Goal: Information Seeking & Learning: Learn about a topic

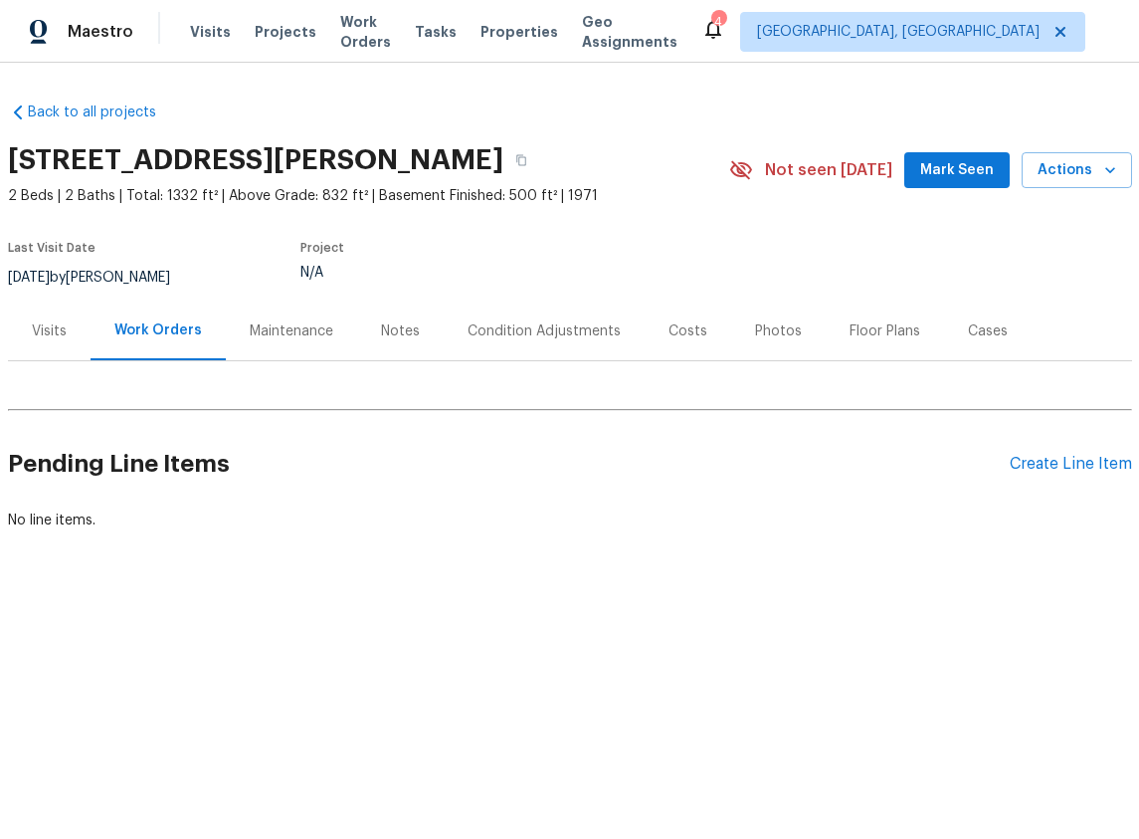
click at [303, 340] on div "Maintenance" at bounding box center [292, 331] width 84 height 20
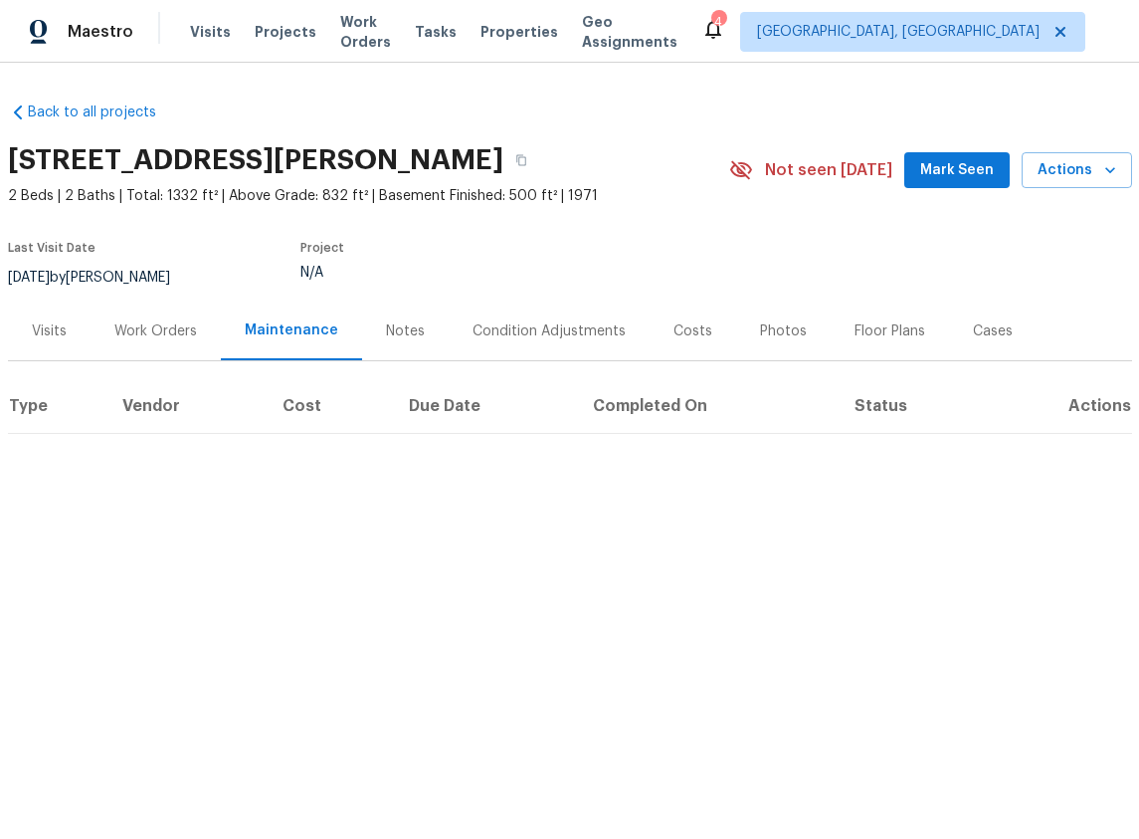
click at [400, 347] on div "Notes" at bounding box center [405, 330] width 87 height 59
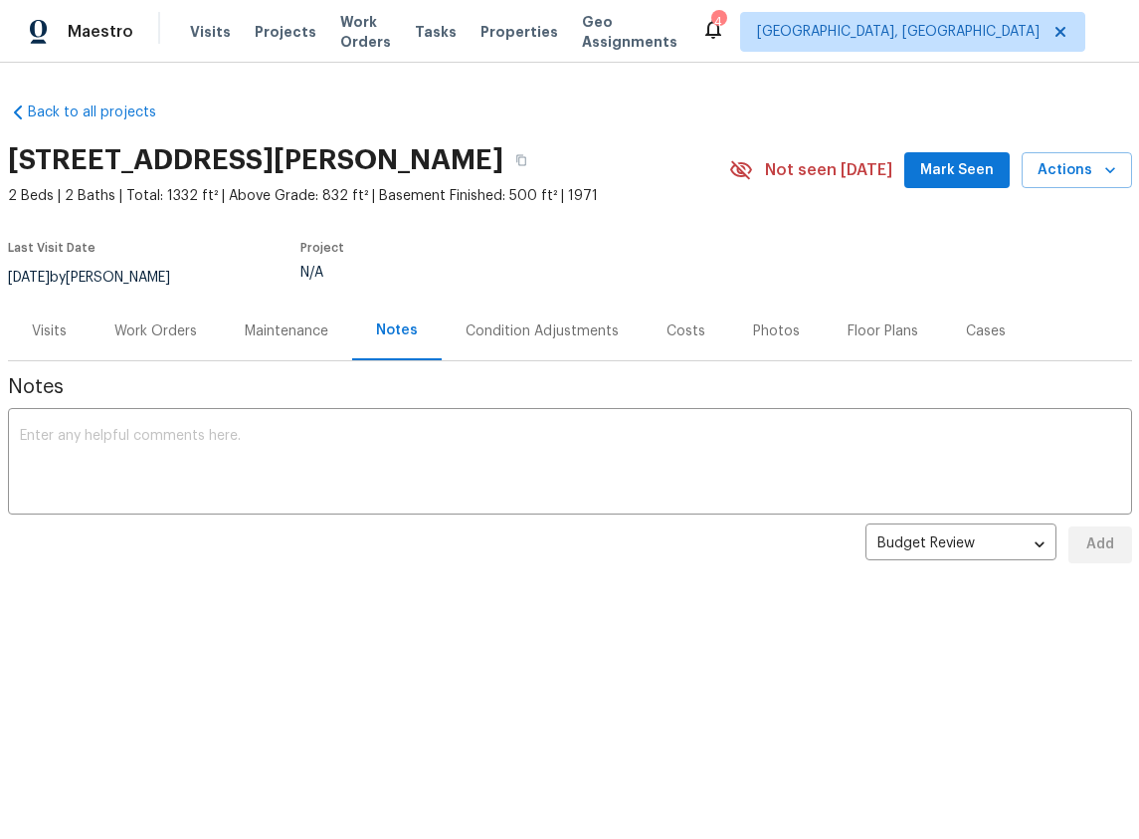
click at [544, 342] on div "Condition Adjustments" at bounding box center [542, 330] width 201 height 59
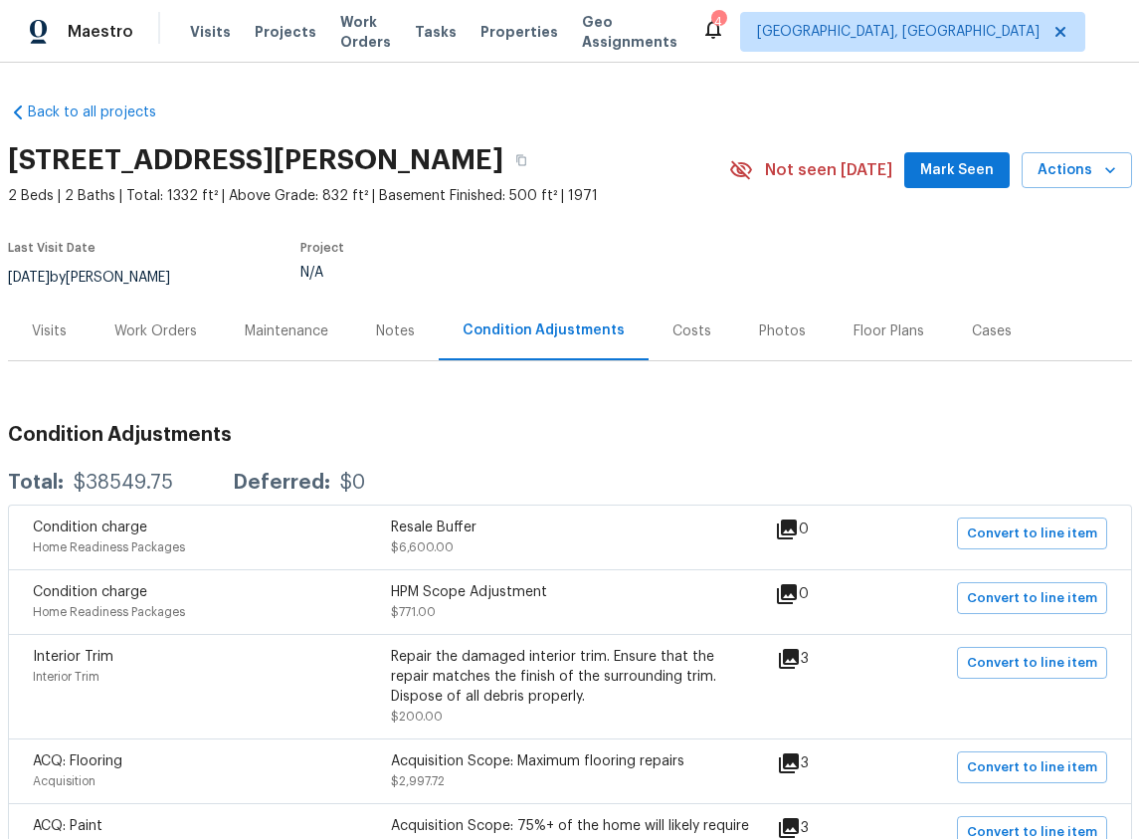
click at [675, 334] on div "Costs" at bounding box center [692, 331] width 39 height 20
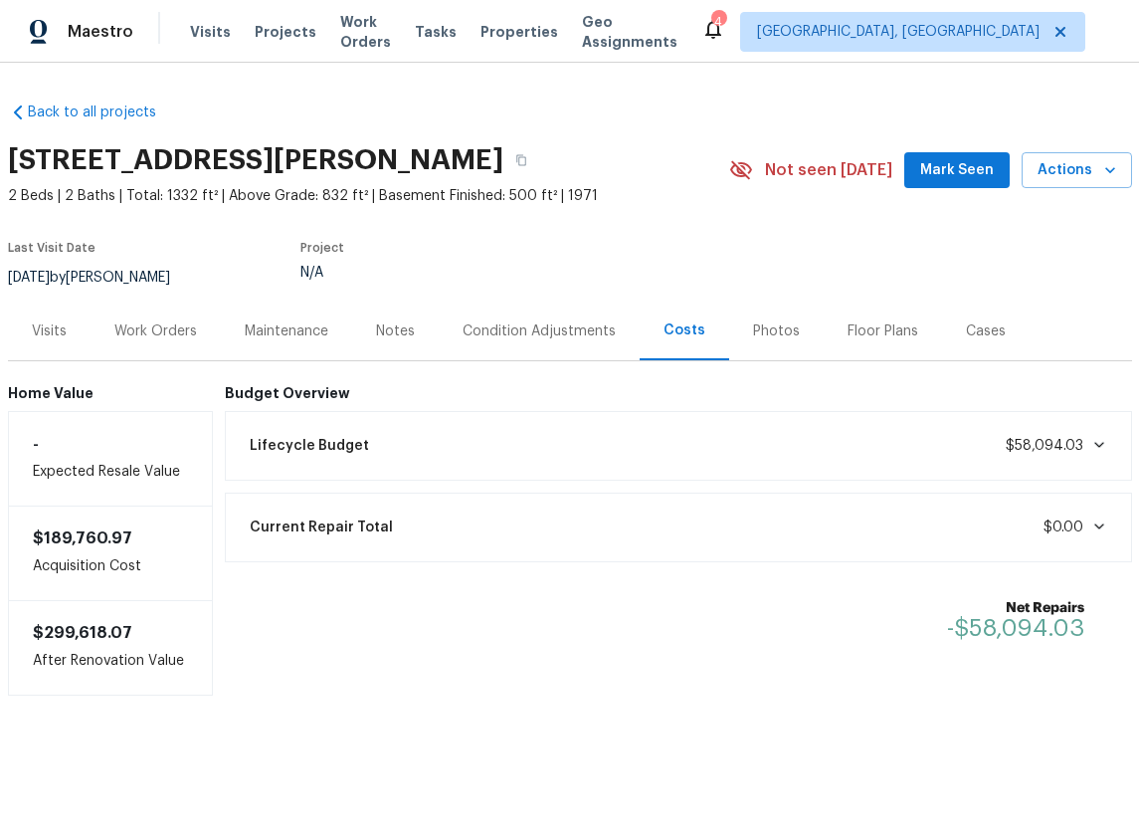
click at [753, 334] on div "Photos" at bounding box center [776, 331] width 47 height 20
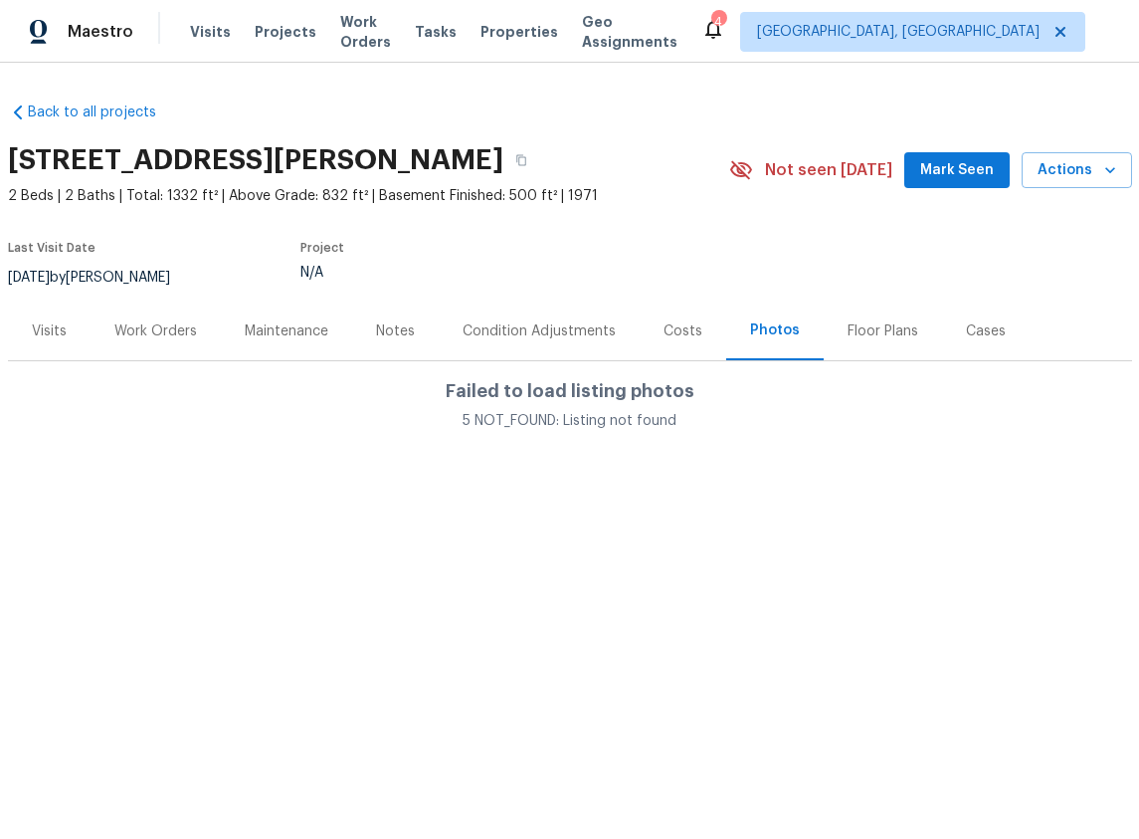
click at [879, 333] on div "Floor Plans" at bounding box center [883, 331] width 71 height 20
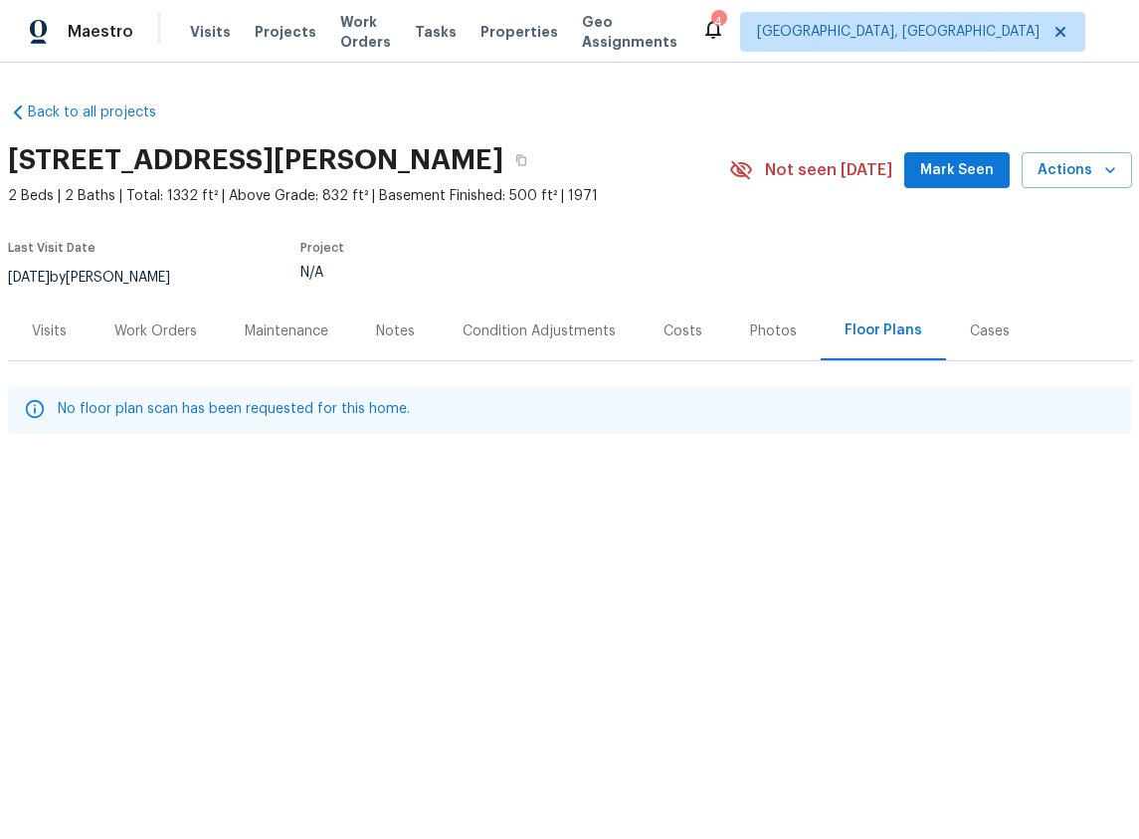
click at [1000, 336] on div "Cases" at bounding box center [990, 330] width 88 height 59
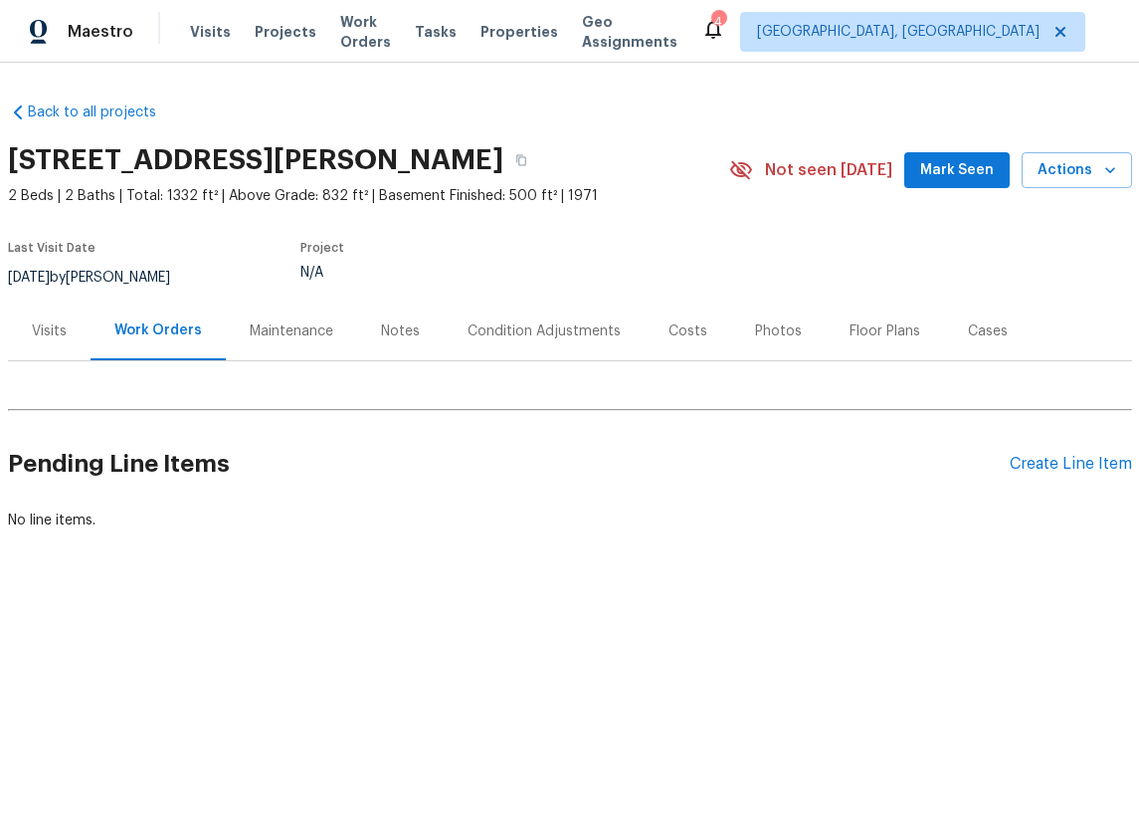
click at [776, 324] on div "Photos" at bounding box center [778, 331] width 47 height 20
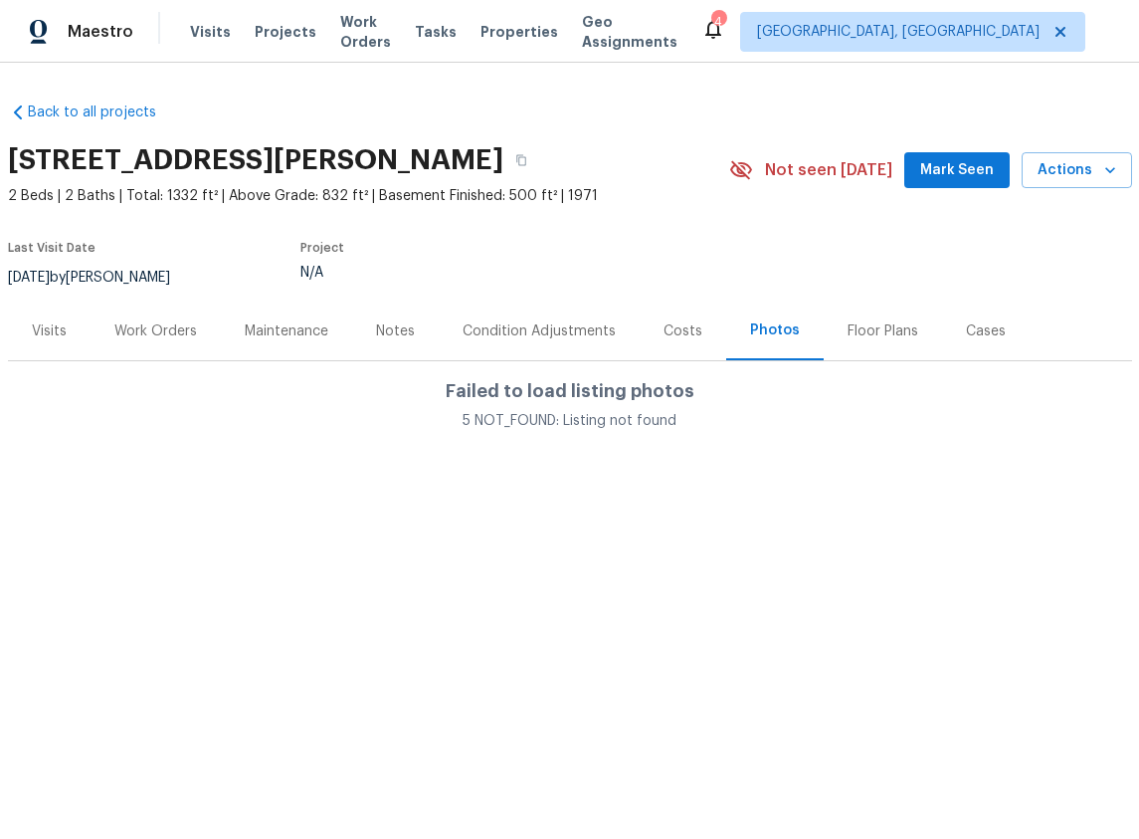
click at [45, 331] on div "Visits" at bounding box center [49, 331] width 35 height 20
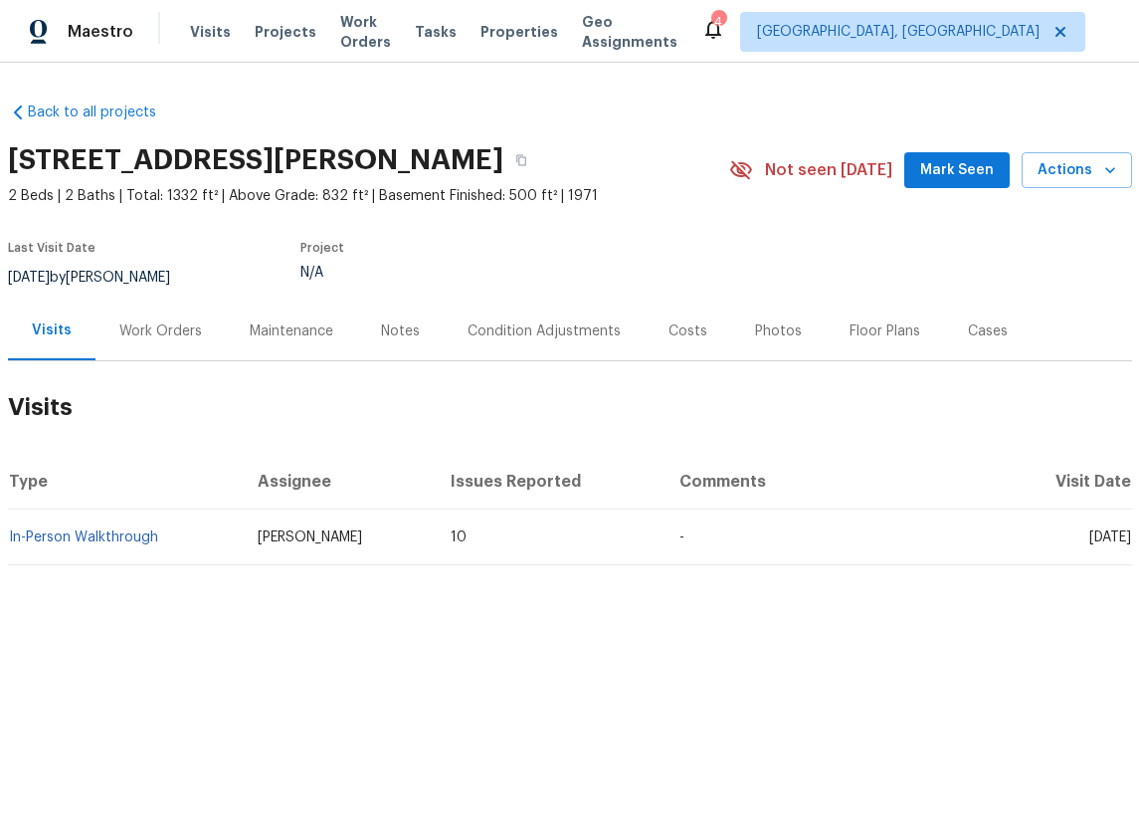
click at [155, 327] on div "Work Orders" at bounding box center [160, 331] width 83 height 20
